Goal: Check status: Check status

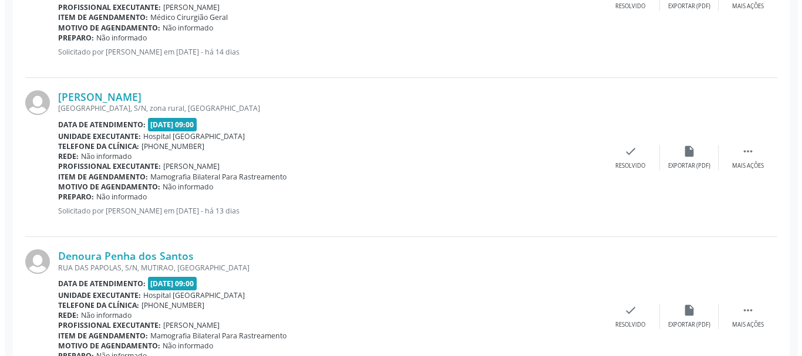
scroll to position [849, 0]
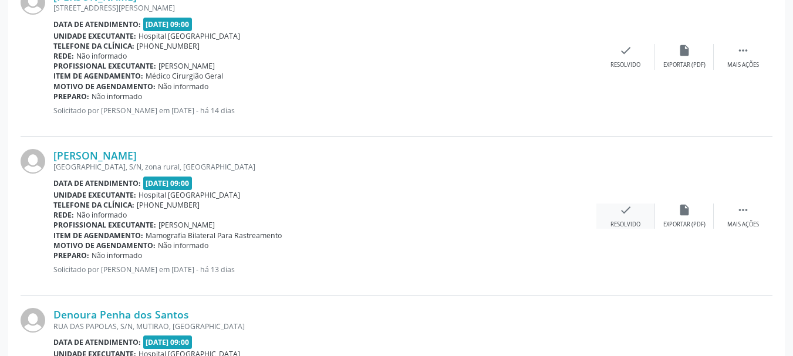
click at [620, 216] on icon "check" at bounding box center [626, 210] width 13 height 13
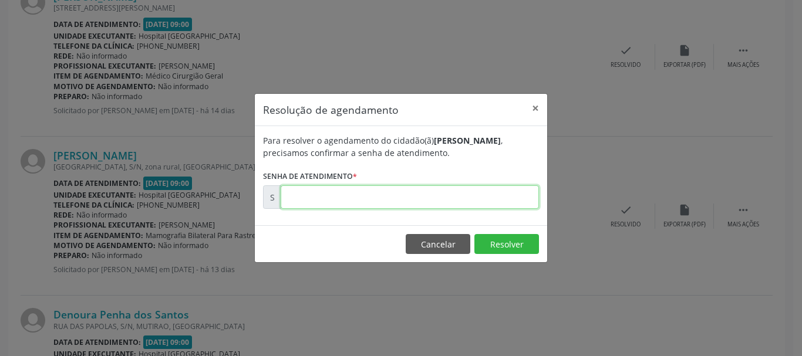
click at [316, 209] on input "text" at bounding box center [410, 197] width 258 height 23
type input "00180098"
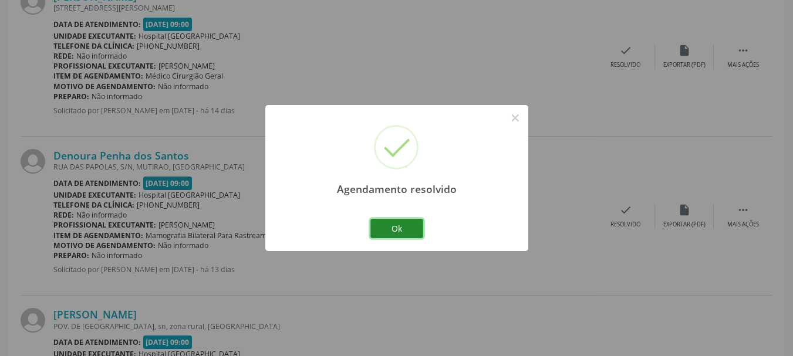
click at [378, 219] on button "Ok" at bounding box center [397, 229] width 53 height 20
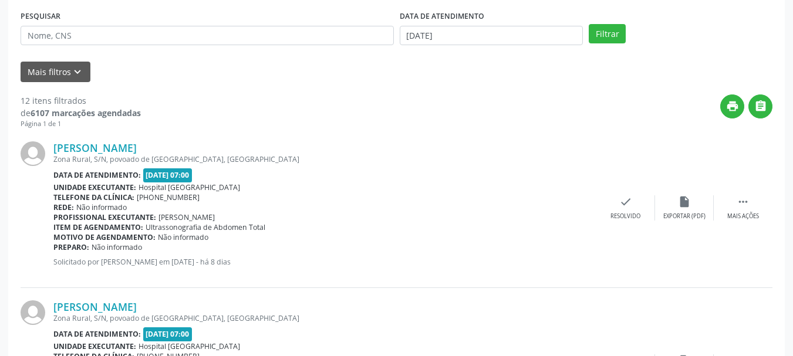
scroll to position [0, 0]
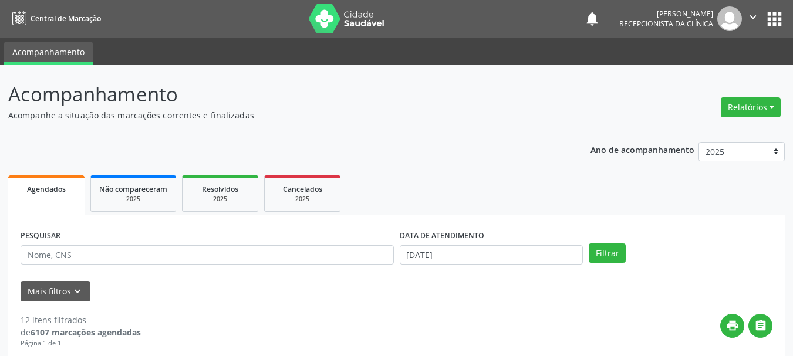
click at [156, 243] on div "PESQUISAR" at bounding box center [207, 250] width 379 height 46
click at [145, 260] on input "text" at bounding box center [207, 255] width 373 height 20
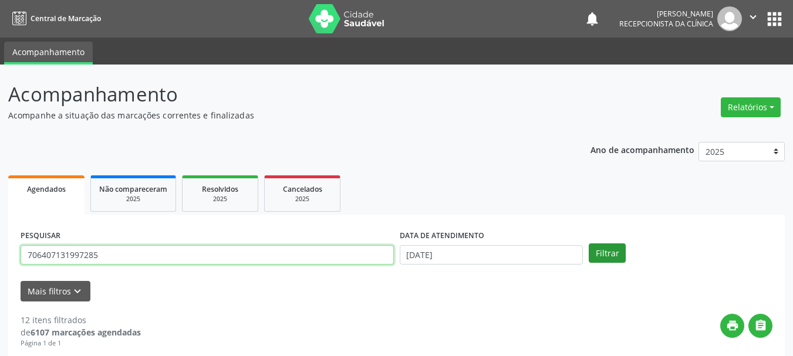
type input "706407131997285"
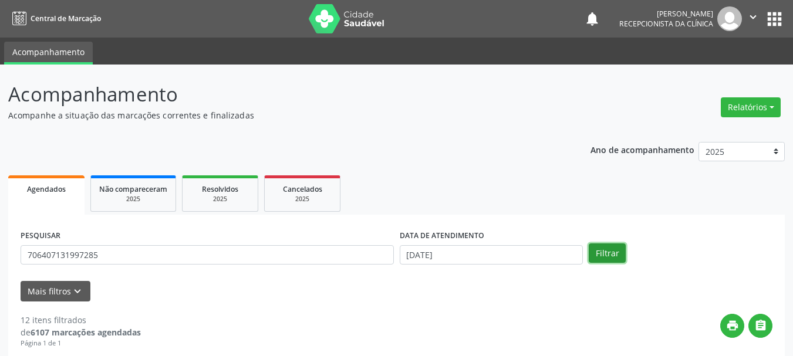
click at [615, 251] on button "Filtrar" at bounding box center [607, 254] width 37 height 20
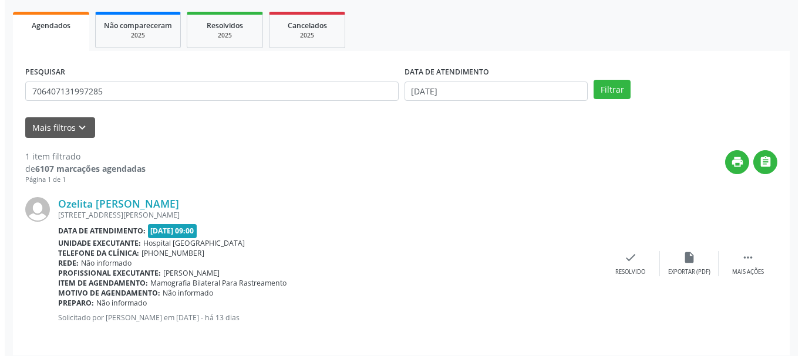
scroll to position [171, 0]
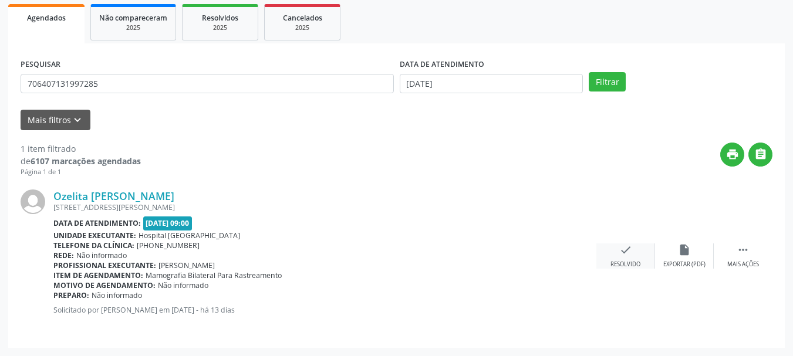
click at [622, 253] on icon "check" at bounding box center [626, 250] width 13 height 13
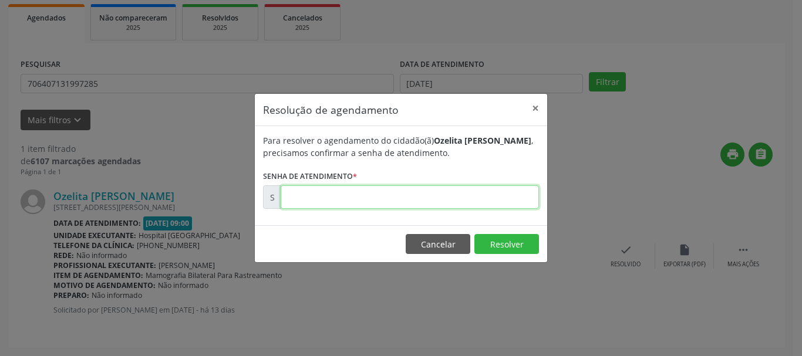
click at [387, 206] on input "text" at bounding box center [410, 197] width 258 height 23
type input "00180259"
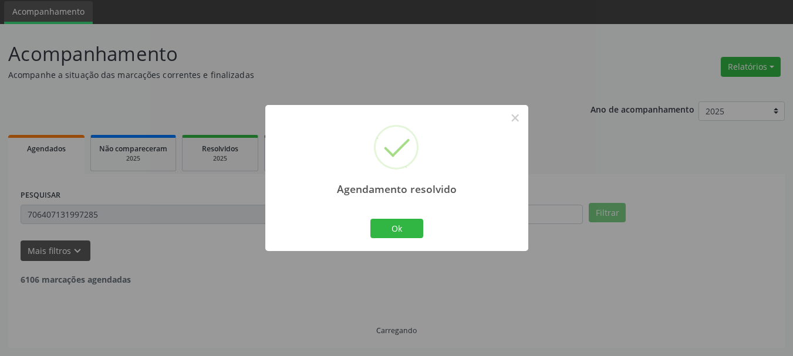
scroll to position [3, 0]
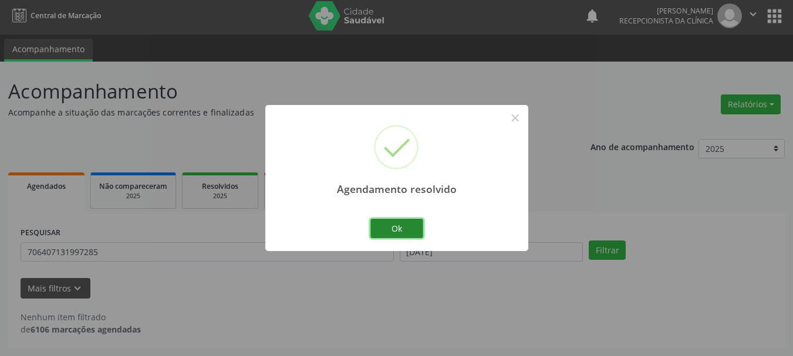
click at [408, 222] on button "Ok" at bounding box center [397, 229] width 53 height 20
